Goal: Task Accomplishment & Management: Manage account settings

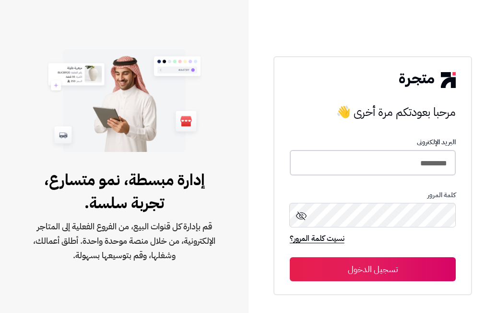
type input "*********"
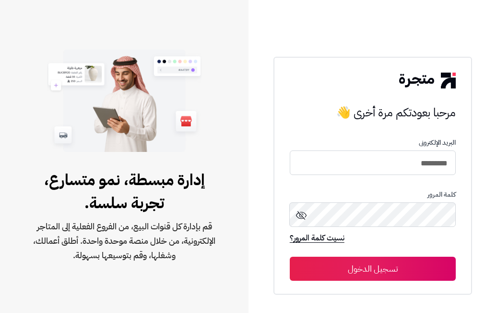
click at [373, 268] on button "تسجيل الدخول" at bounding box center [373, 268] width 166 height 24
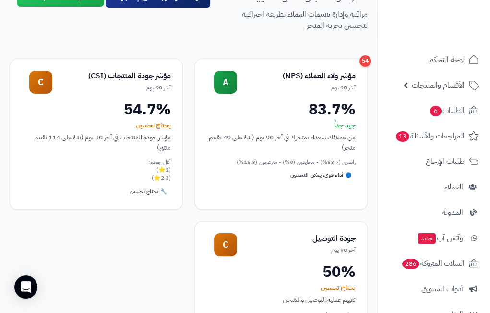
scroll to position [65, 0]
